Goal: Task Accomplishment & Management: Manage account settings

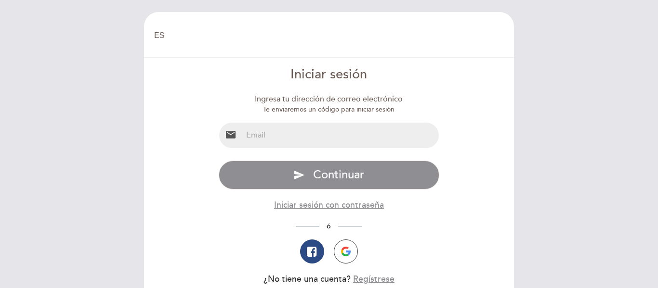
select select "es"
click at [265, 136] on input "email" at bounding box center [340, 136] width 197 height 26
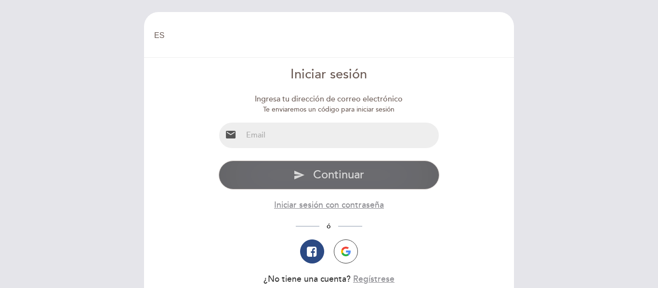
type input "[EMAIL_ADDRESS][DOMAIN_NAME]"
click at [319, 174] on span "Continuar" at bounding box center [338, 175] width 51 height 14
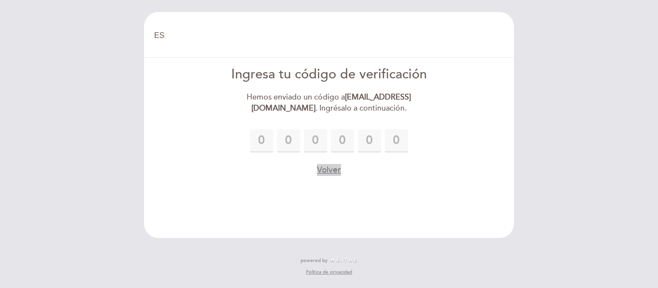
click at [332, 167] on button "Volver" at bounding box center [329, 170] width 24 height 12
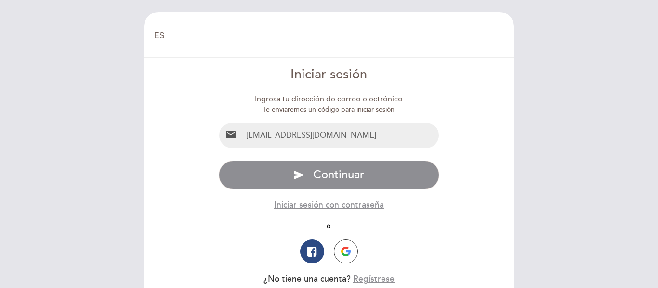
click at [319, 136] on input "[EMAIL_ADDRESS][DOMAIN_NAME]" at bounding box center [340, 136] width 197 height 26
type input "[EMAIL_ADDRESS][DOMAIN_NAME]"
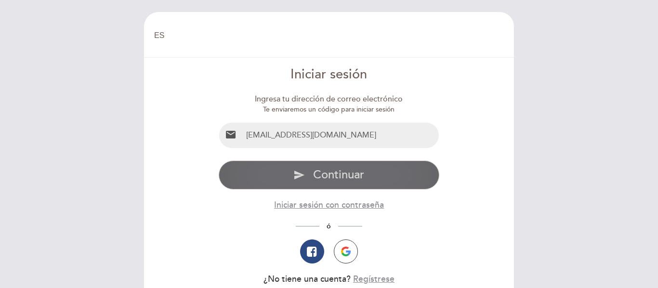
click at [338, 169] on span "Continuar" at bounding box center [338, 175] width 51 height 14
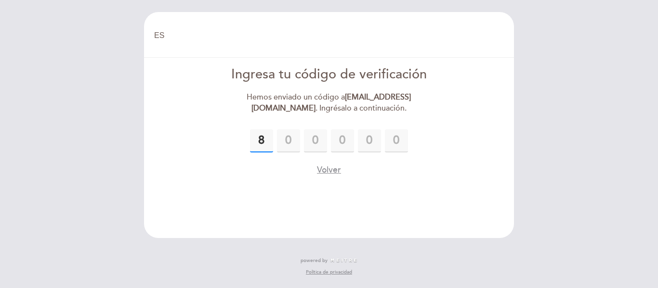
type input "8"
type input "7"
type input "6"
type input "4"
type input "9"
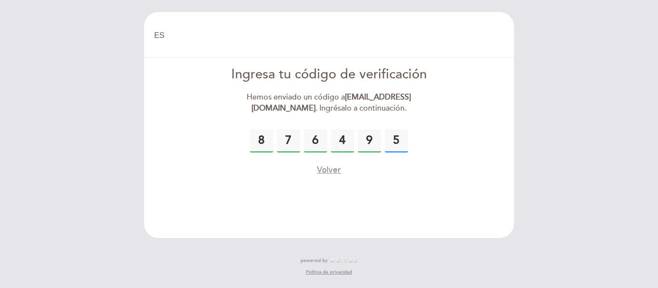
type input "5"
